Goal: Task Accomplishment & Management: Manage account settings

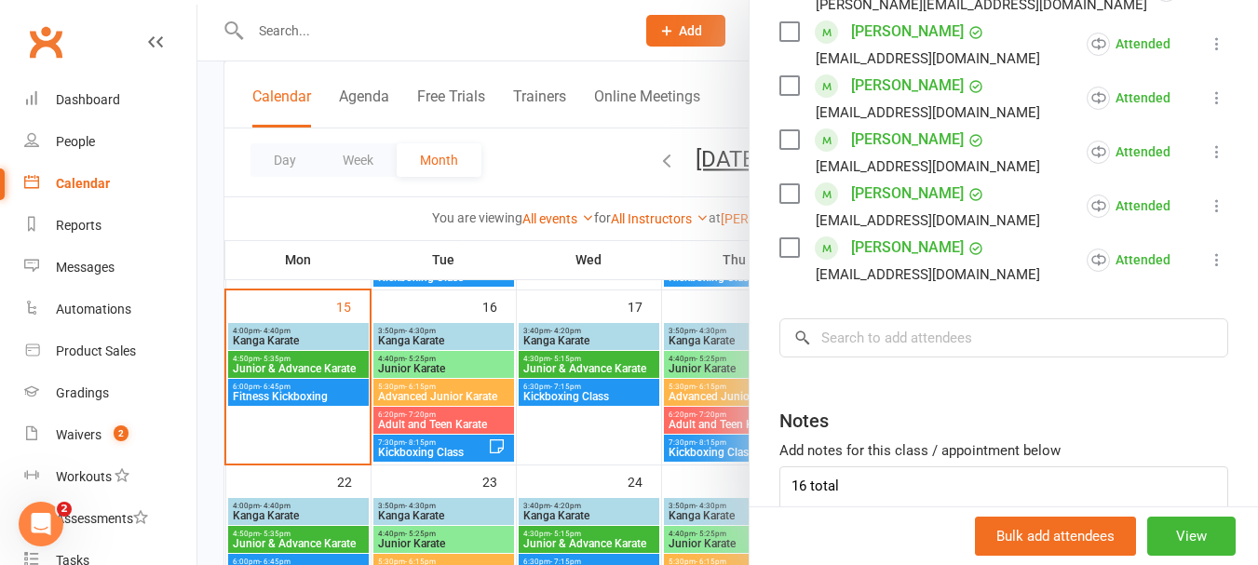
scroll to position [954, 0]
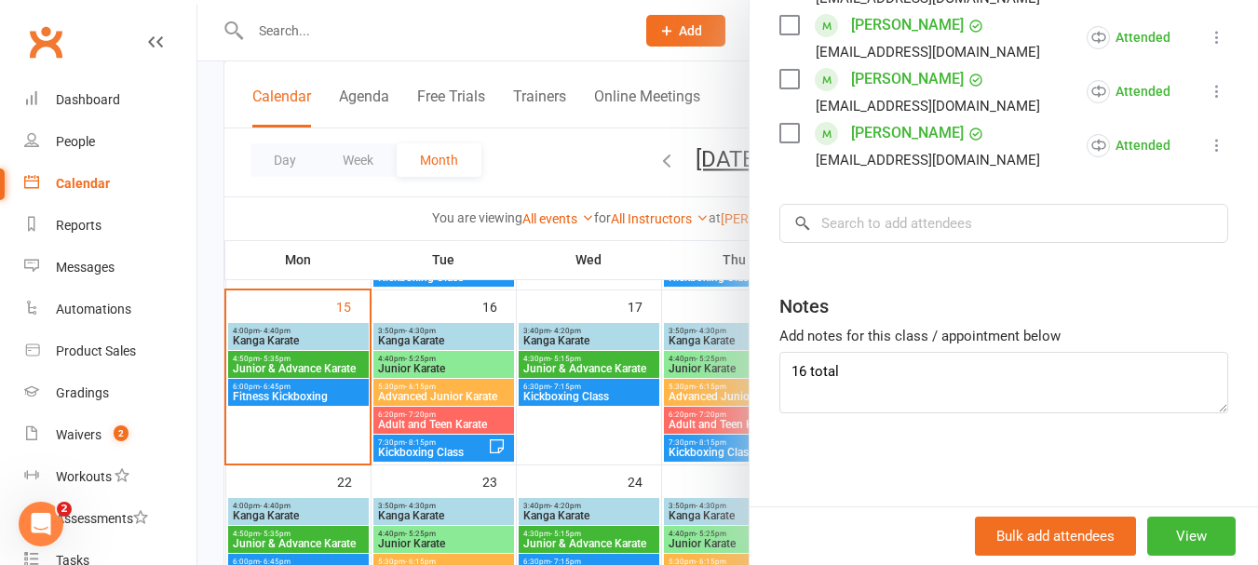
type textarea "16 total"
click at [298, 402] on div at bounding box center [727, 282] width 1061 height 565
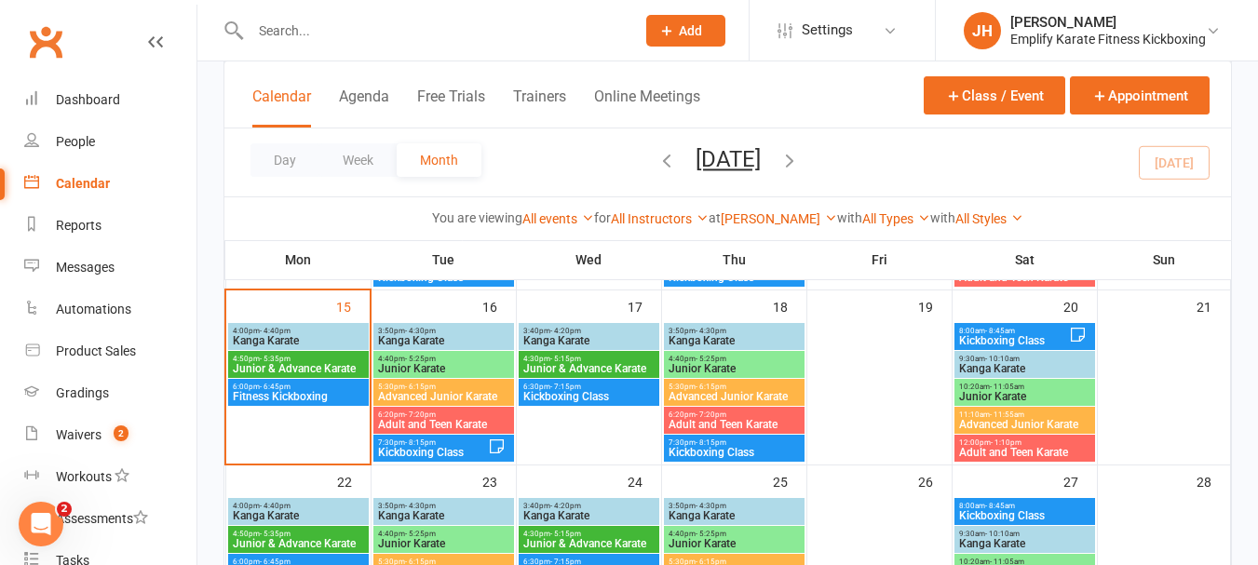
click at [297, 389] on span "6:00pm - 6:45pm" at bounding box center [298, 387] width 133 height 8
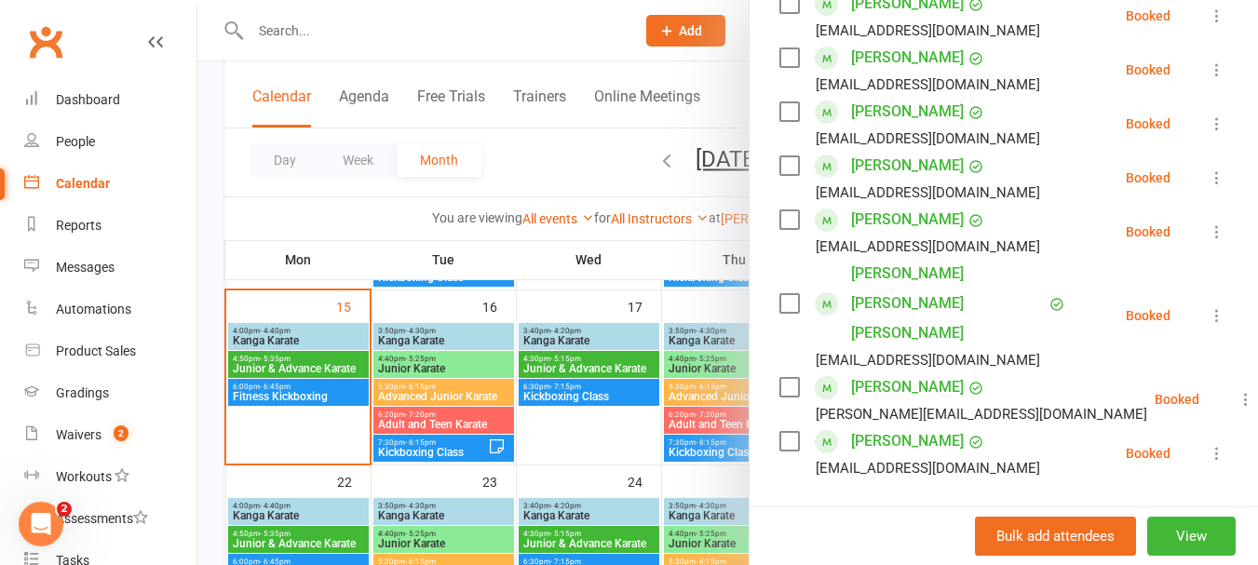
scroll to position [0, 0]
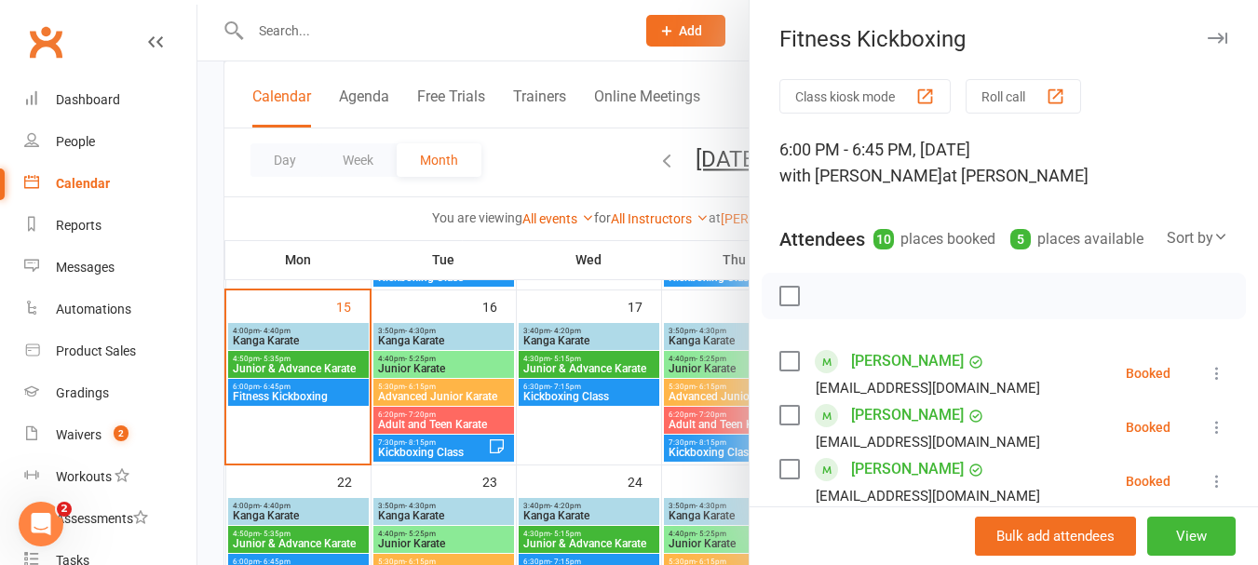
click at [789, 305] on label at bounding box center [788, 296] width 19 height 19
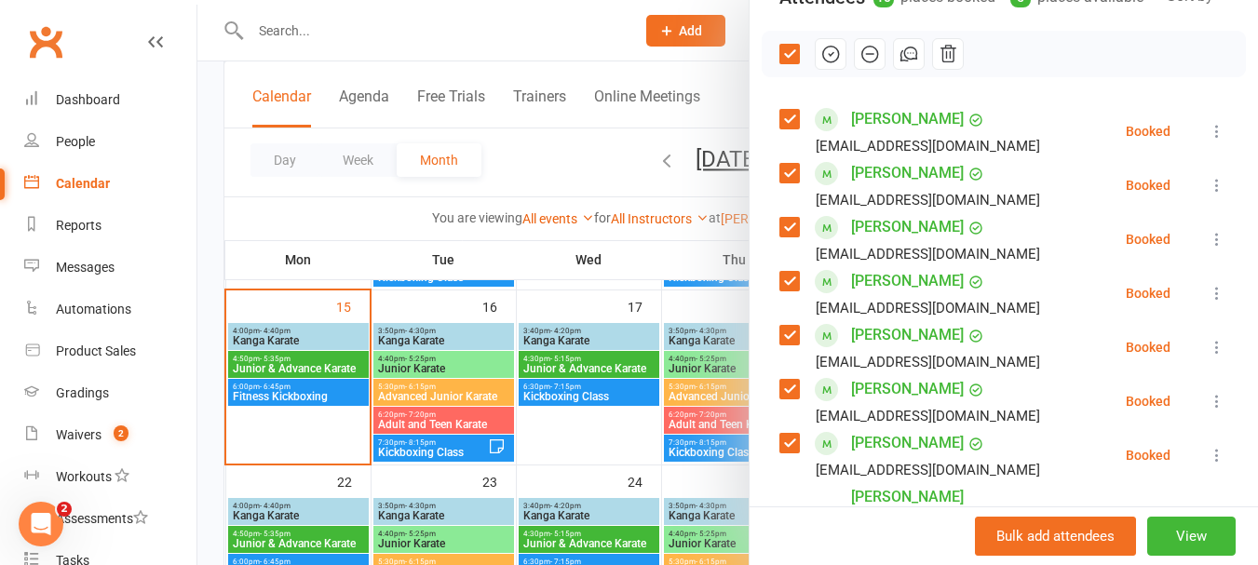
scroll to position [186, 0]
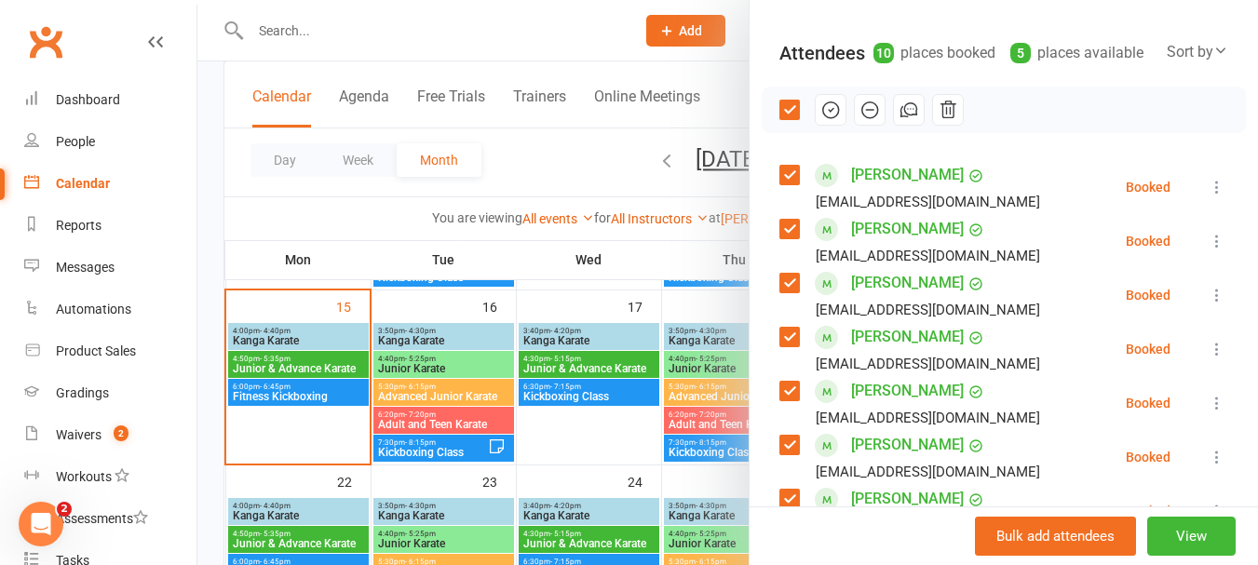
click at [831, 126] on button "button" at bounding box center [831, 110] width 32 height 32
click at [779, 119] on label at bounding box center [788, 110] width 19 height 19
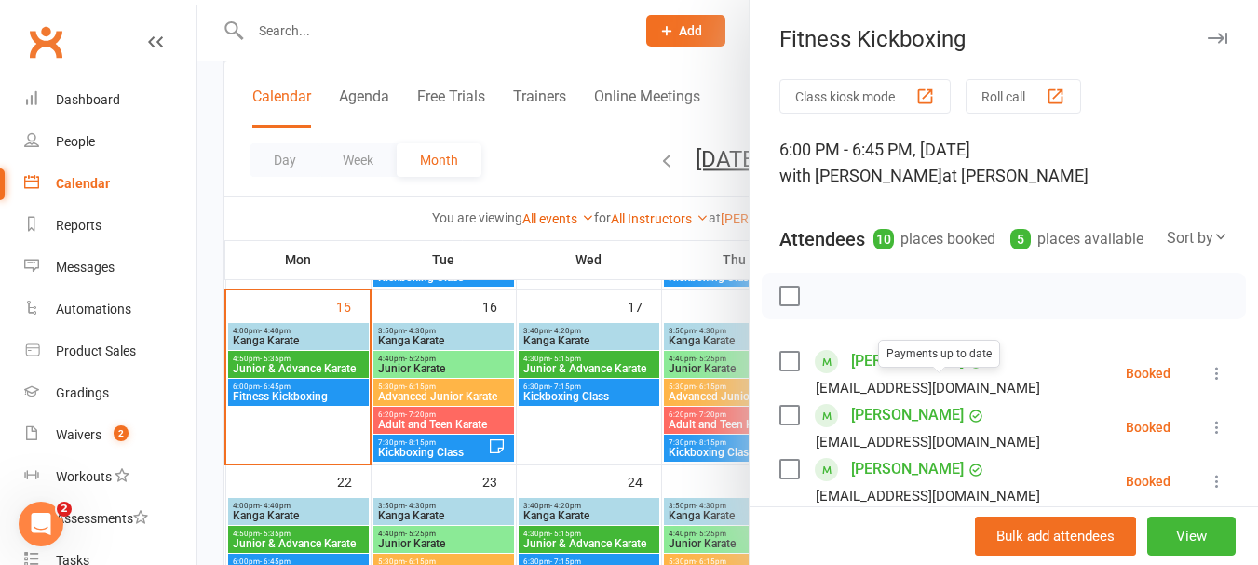
scroll to position [466, 0]
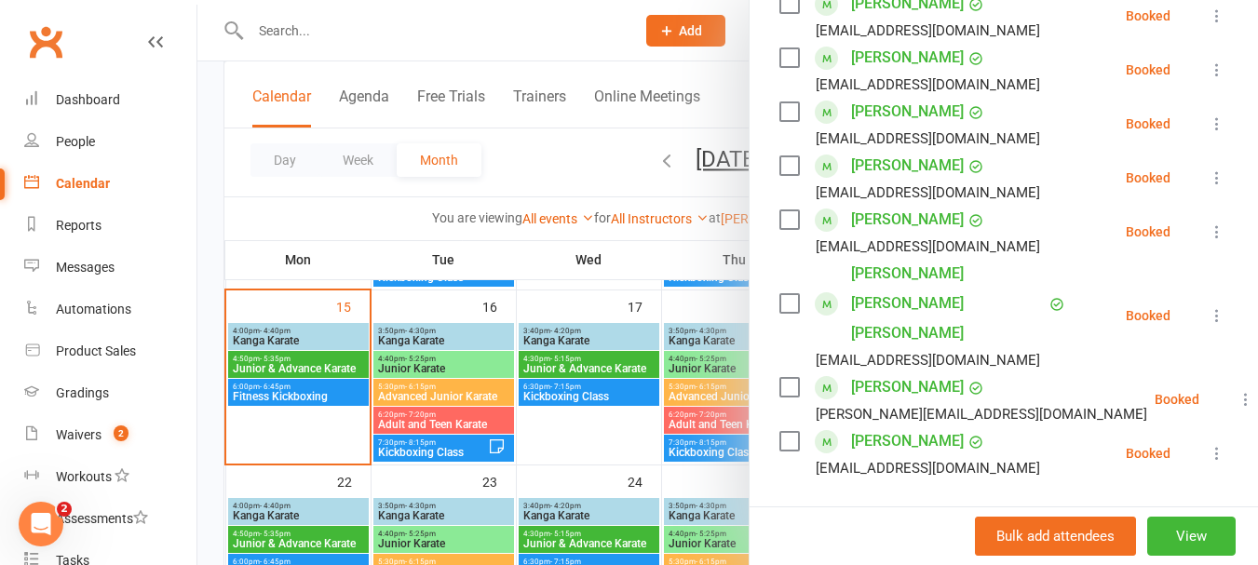
click at [587, 453] on div at bounding box center [727, 282] width 1061 height 565
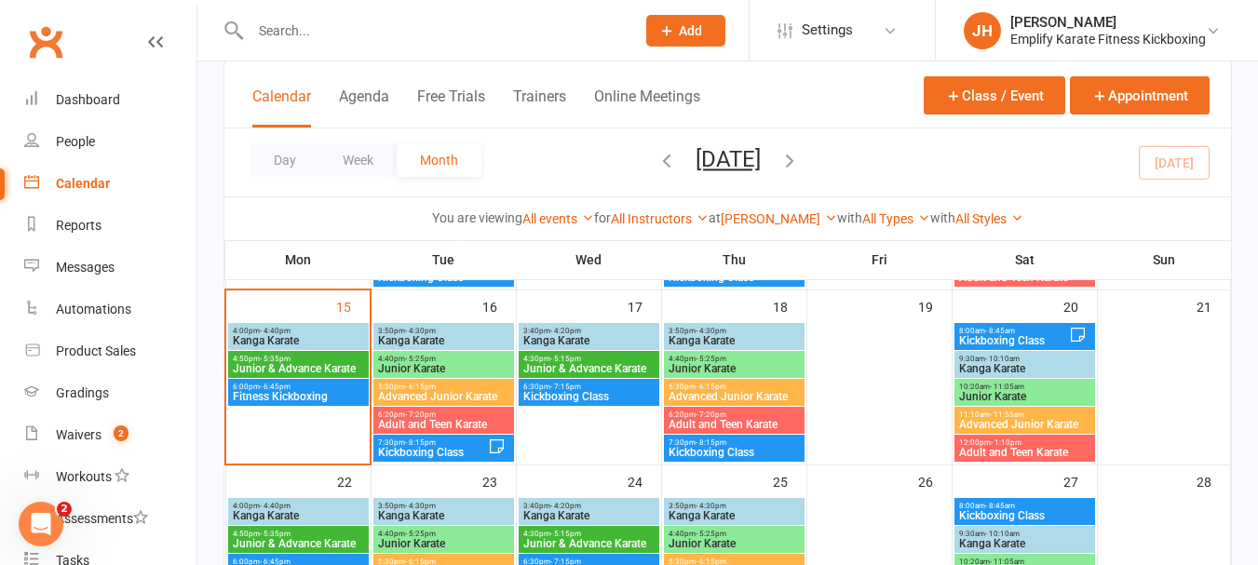
click at [344, 366] on span "Junior & Advance Karate" at bounding box center [298, 368] width 133 height 11
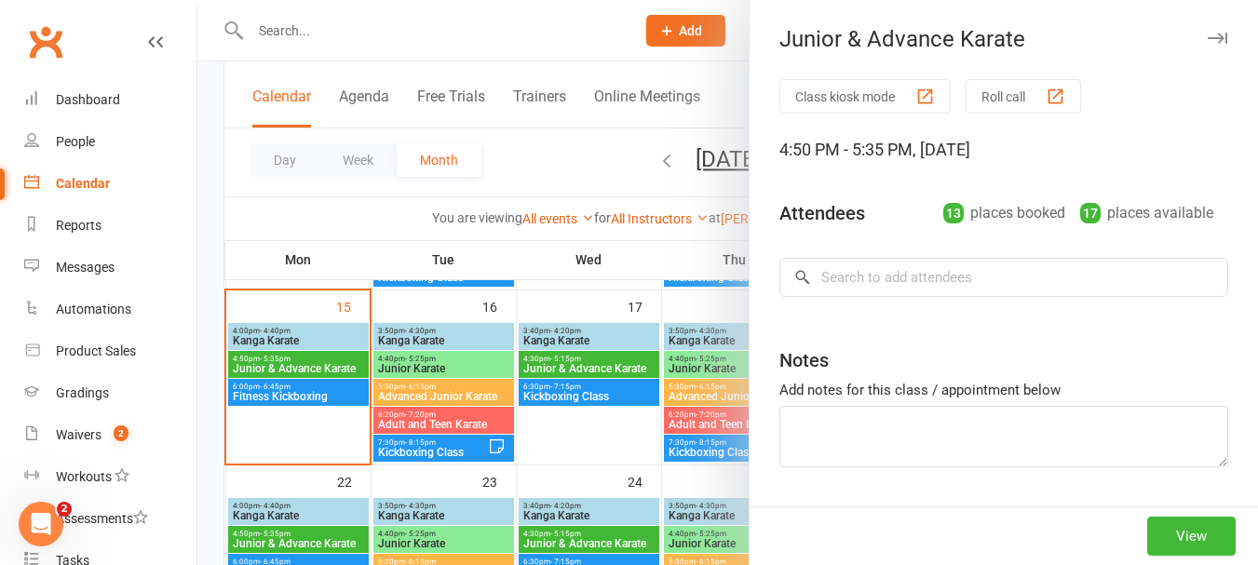
type textarea "16 total"
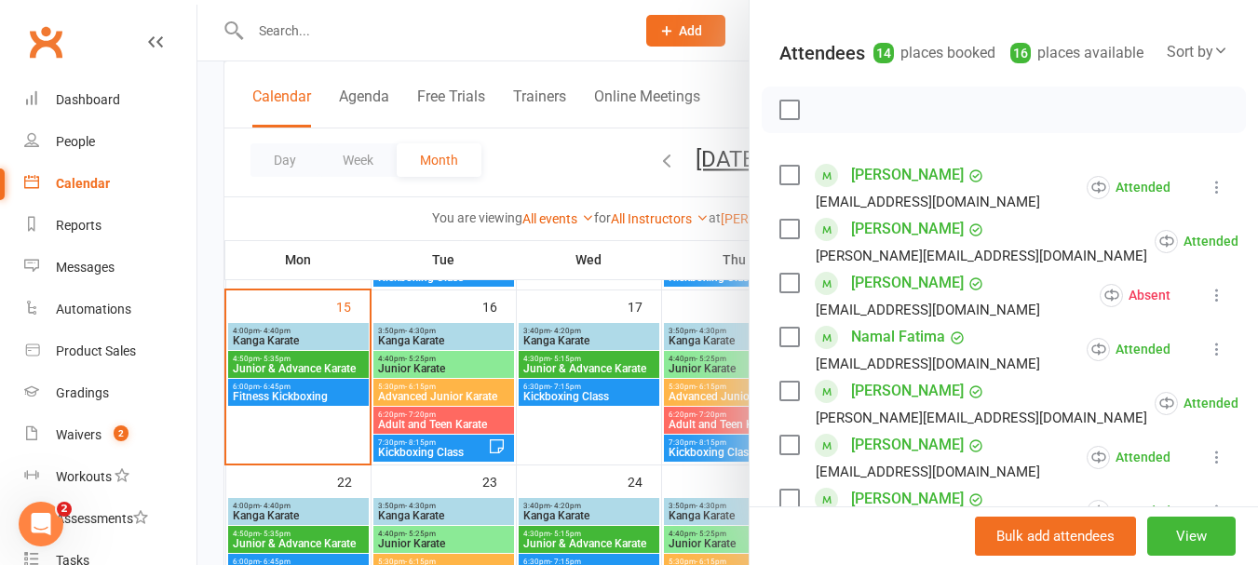
scroll to position [372, 0]
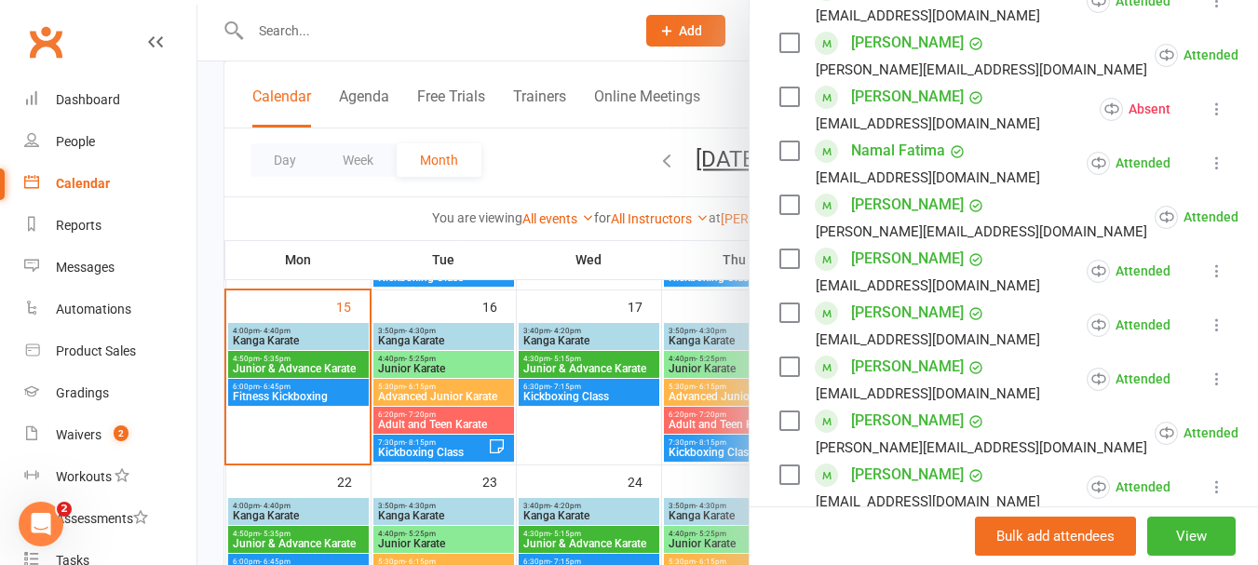
click at [262, 429] on div at bounding box center [727, 282] width 1061 height 565
